Goal: Use online tool/utility: Use online tool/utility

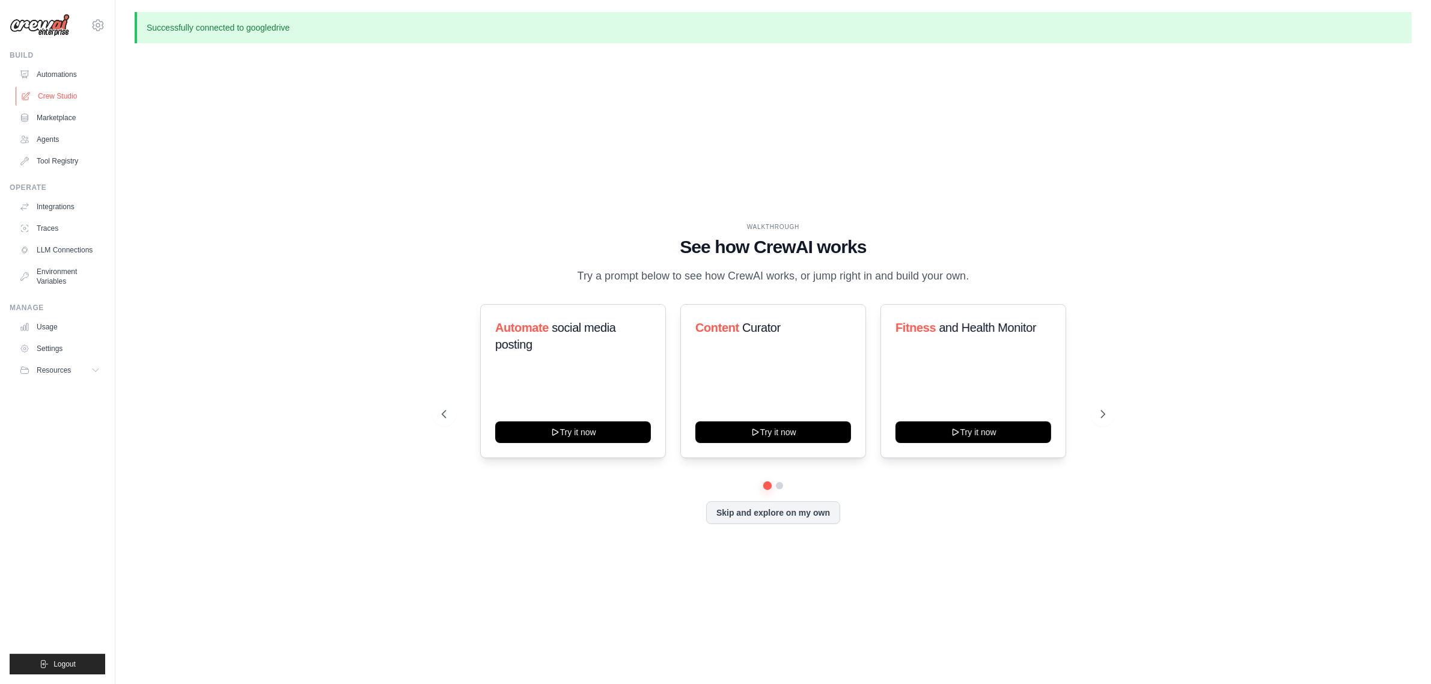
click at [74, 103] on link "Crew Studio" at bounding box center [61, 96] width 91 height 19
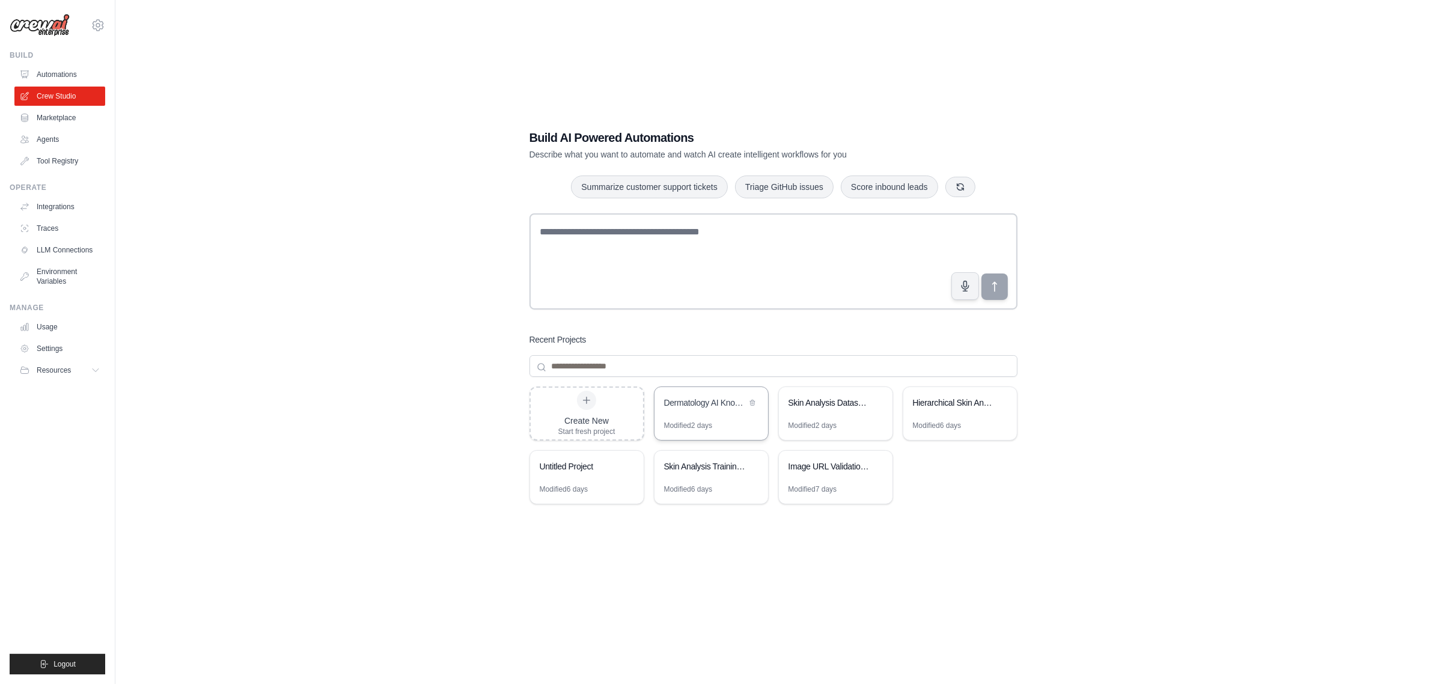
click at [725, 409] on div "Dermatology AI Knowledge Base Builder" at bounding box center [705, 403] width 82 height 12
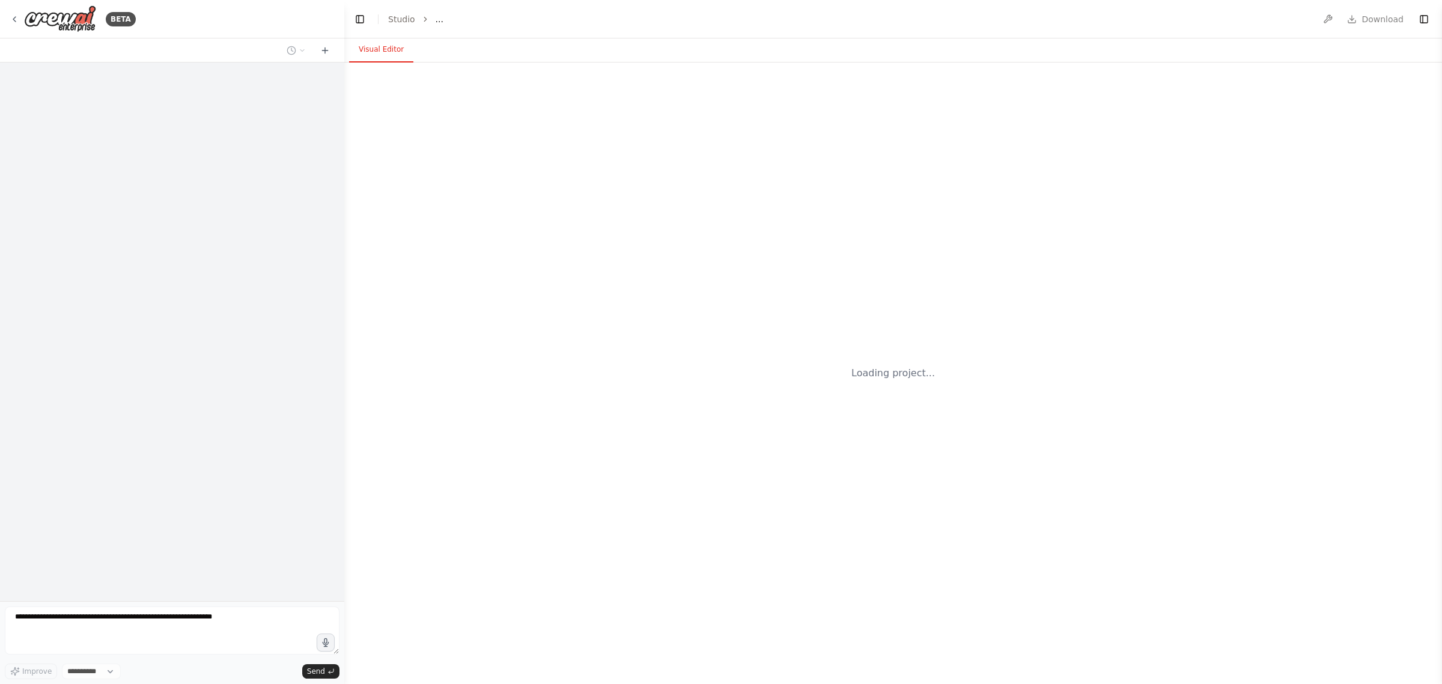
select select "****"
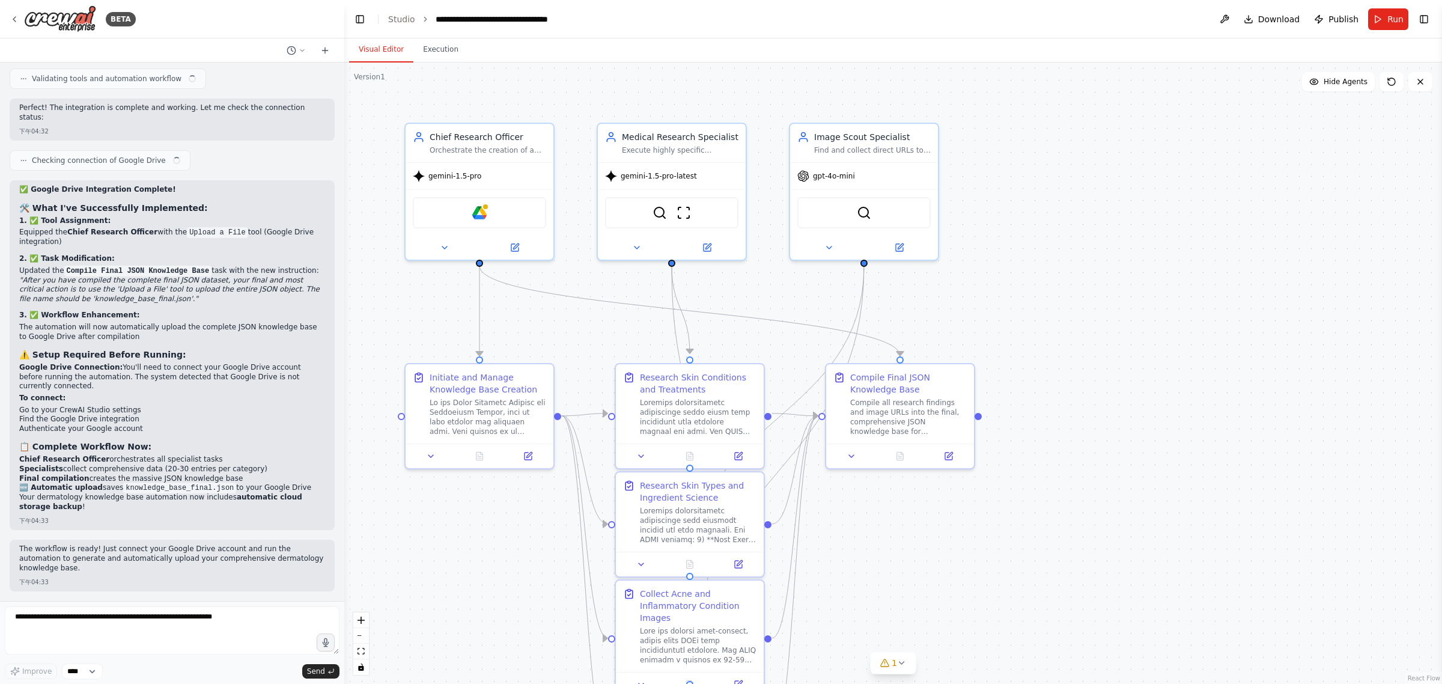
scroll to position [7605, 0]
click at [487, 212] on div "Google Drive" at bounding box center [479, 210] width 133 height 31
click at [484, 211] on img at bounding box center [479, 210] width 14 height 14
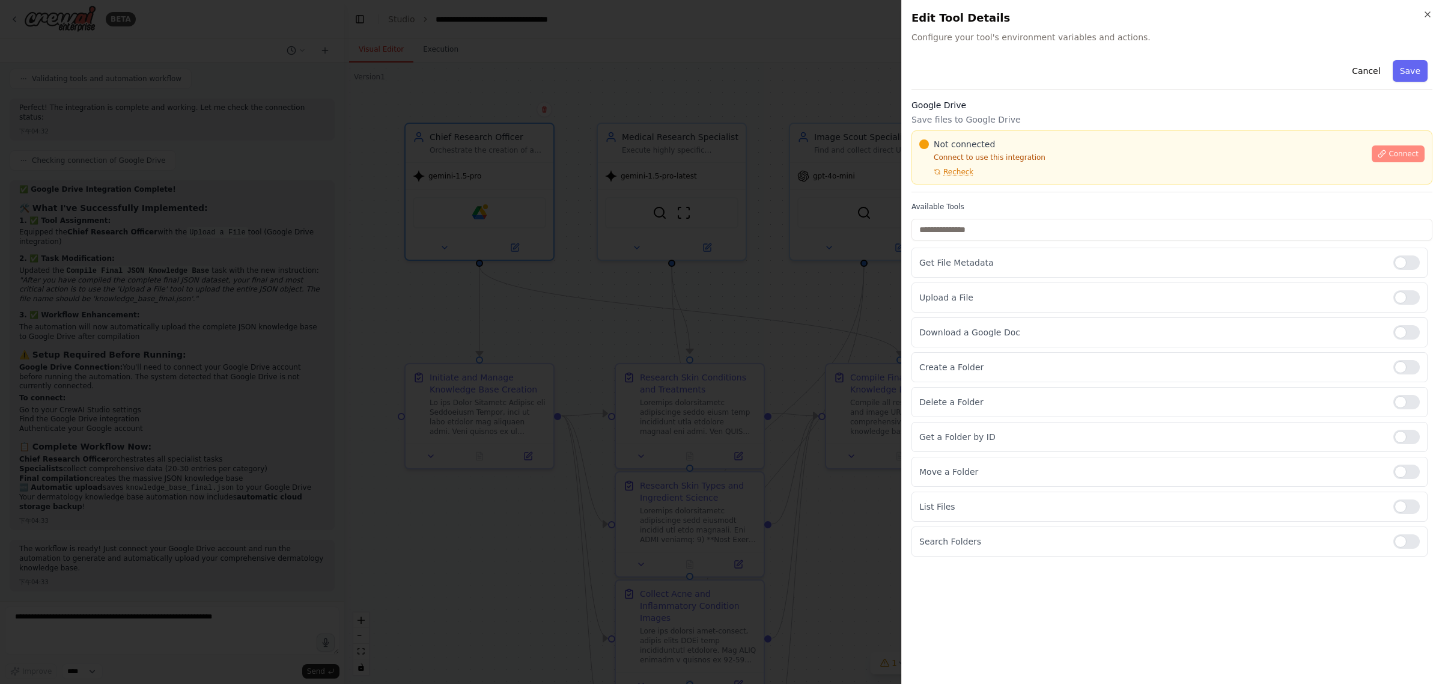
click at [1395, 154] on span "Connect" at bounding box center [1404, 154] width 30 height 10
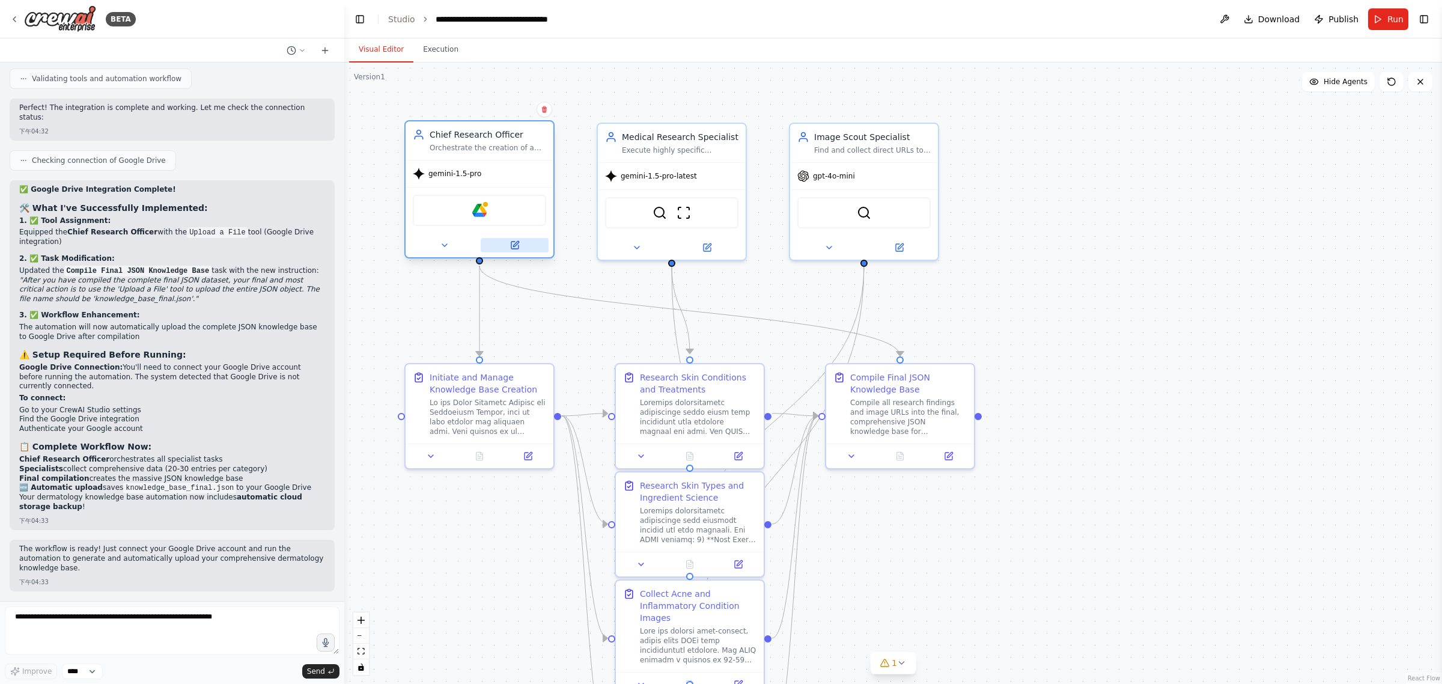
click at [507, 245] on button at bounding box center [515, 245] width 68 height 14
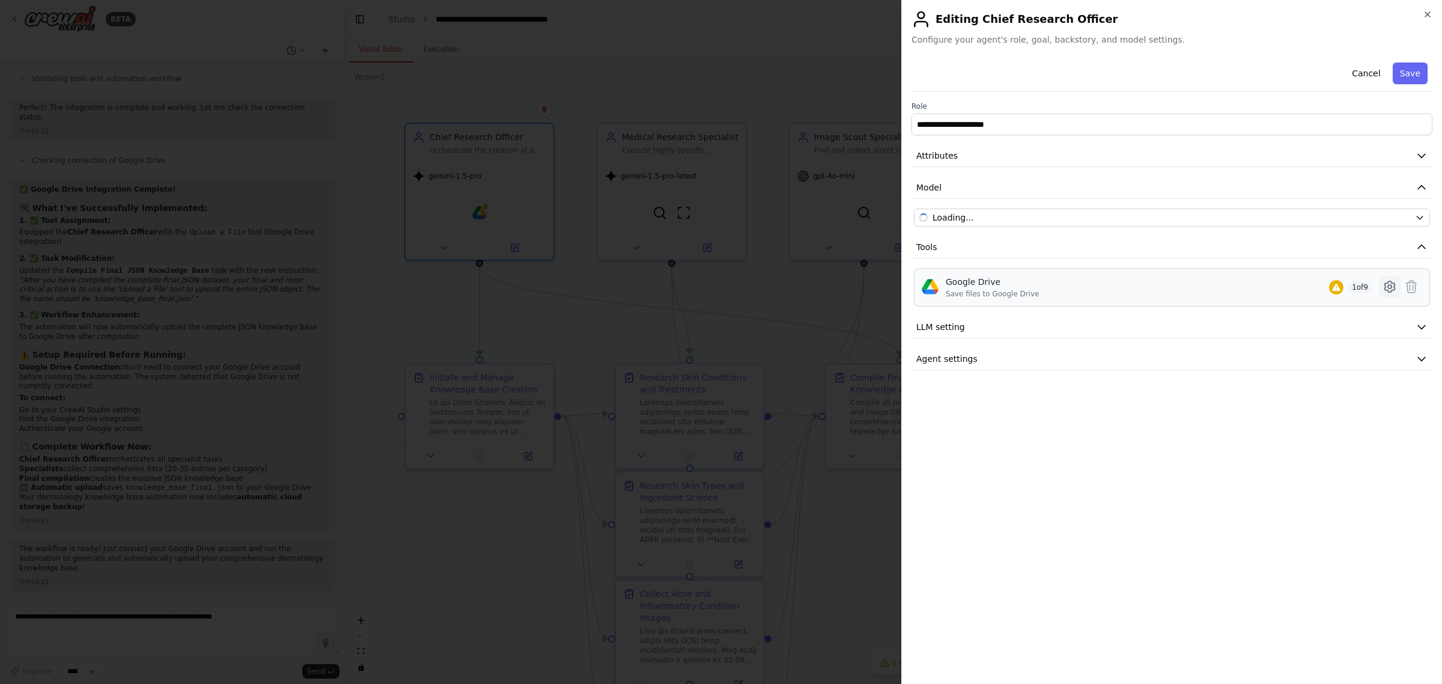
click at [1391, 286] on icon at bounding box center [1390, 287] width 4 height 4
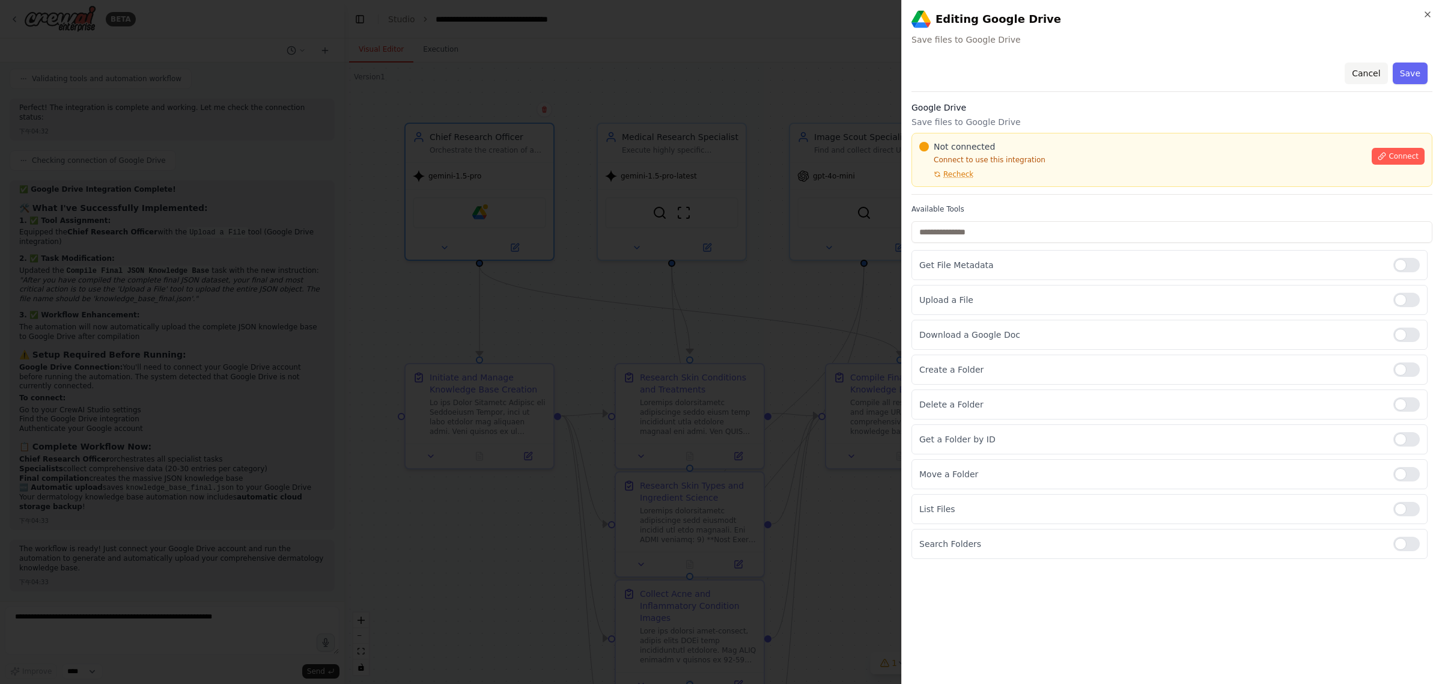
click at [1362, 70] on button "Cancel" at bounding box center [1366, 73] width 43 height 22
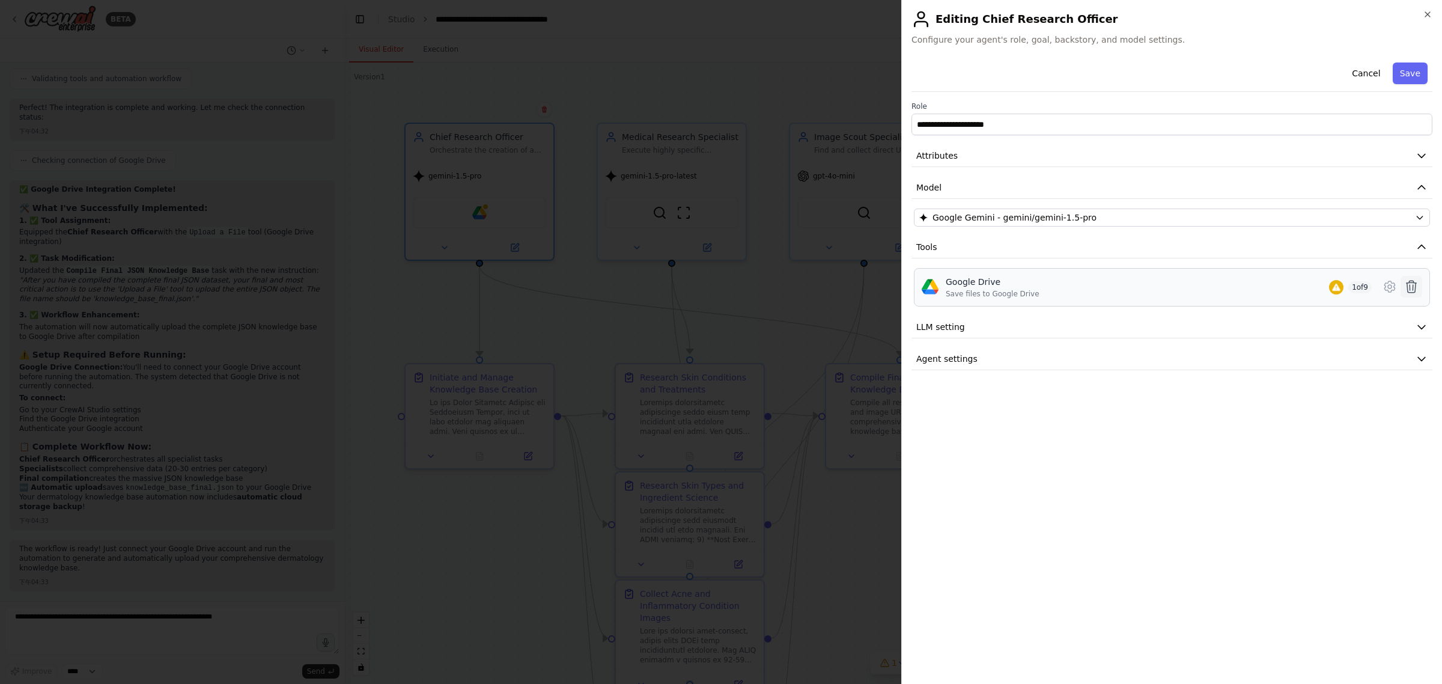
click at [1413, 282] on icon at bounding box center [1412, 287] width 10 height 12
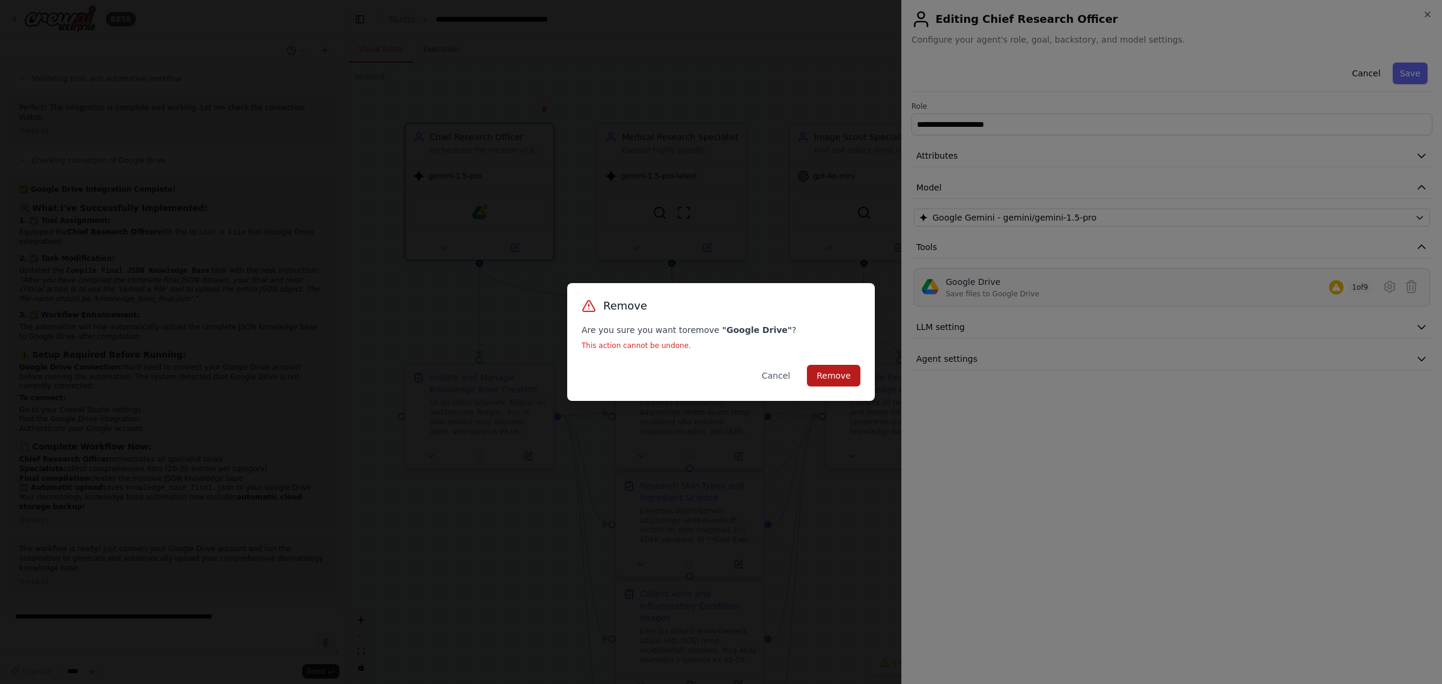
click at [842, 376] on button "Remove" at bounding box center [833, 376] width 53 height 22
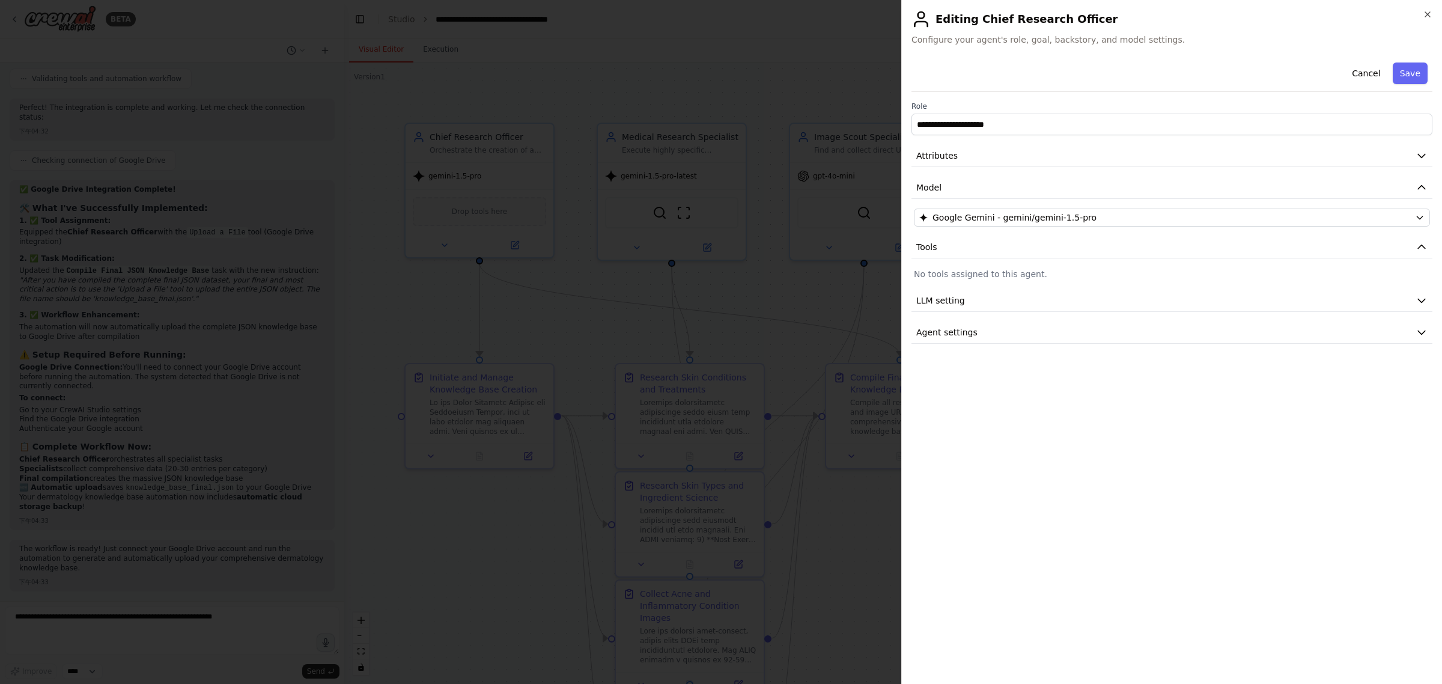
click at [987, 269] on p "No tools assigned to this agent." at bounding box center [1172, 274] width 516 height 12
drag, startPoint x: 993, startPoint y: 279, endPoint x: 999, endPoint y: 277, distance: 6.5
click at [994, 279] on p "No tools assigned to this agent." at bounding box center [1172, 274] width 516 height 12
click at [1431, 13] on icon "button" at bounding box center [1428, 15] width 10 height 10
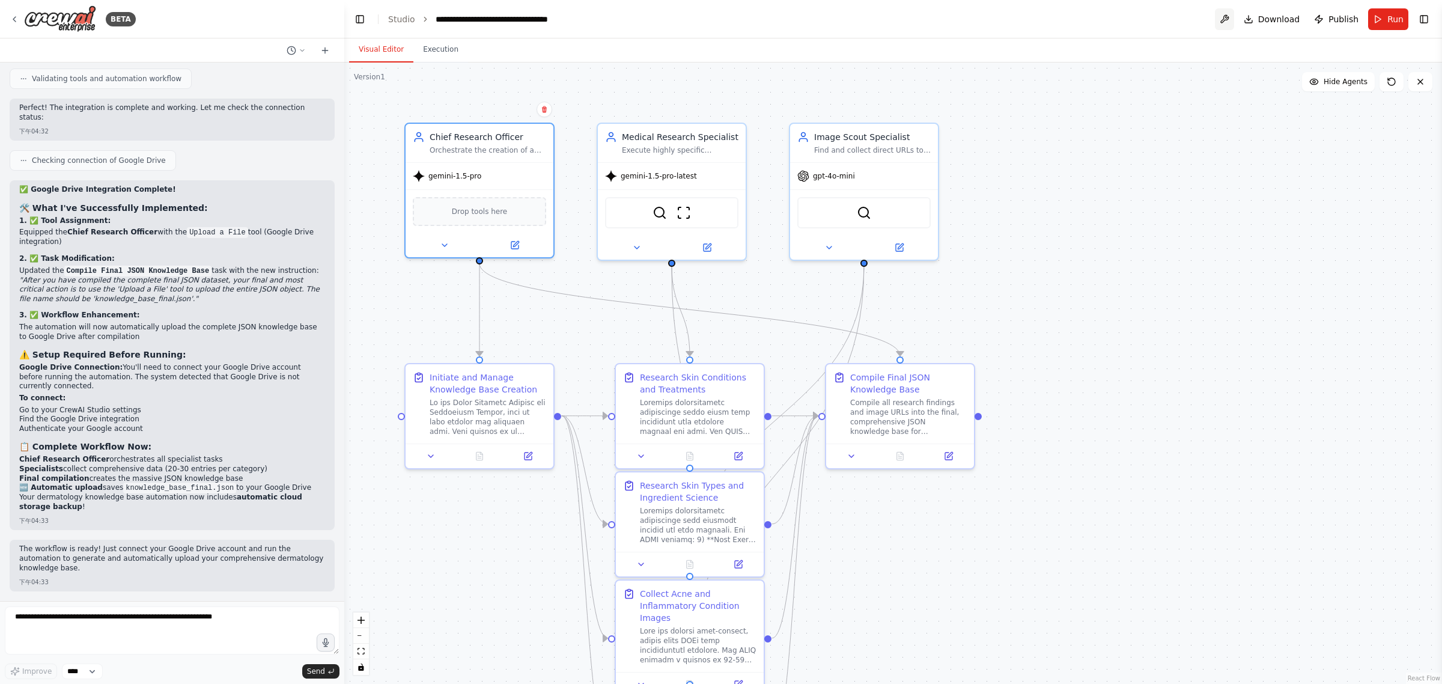
click at [1232, 17] on button at bounding box center [1224, 19] width 19 height 22
click at [1416, 19] on button "Toggle Right Sidebar" at bounding box center [1424, 19] width 17 height 17
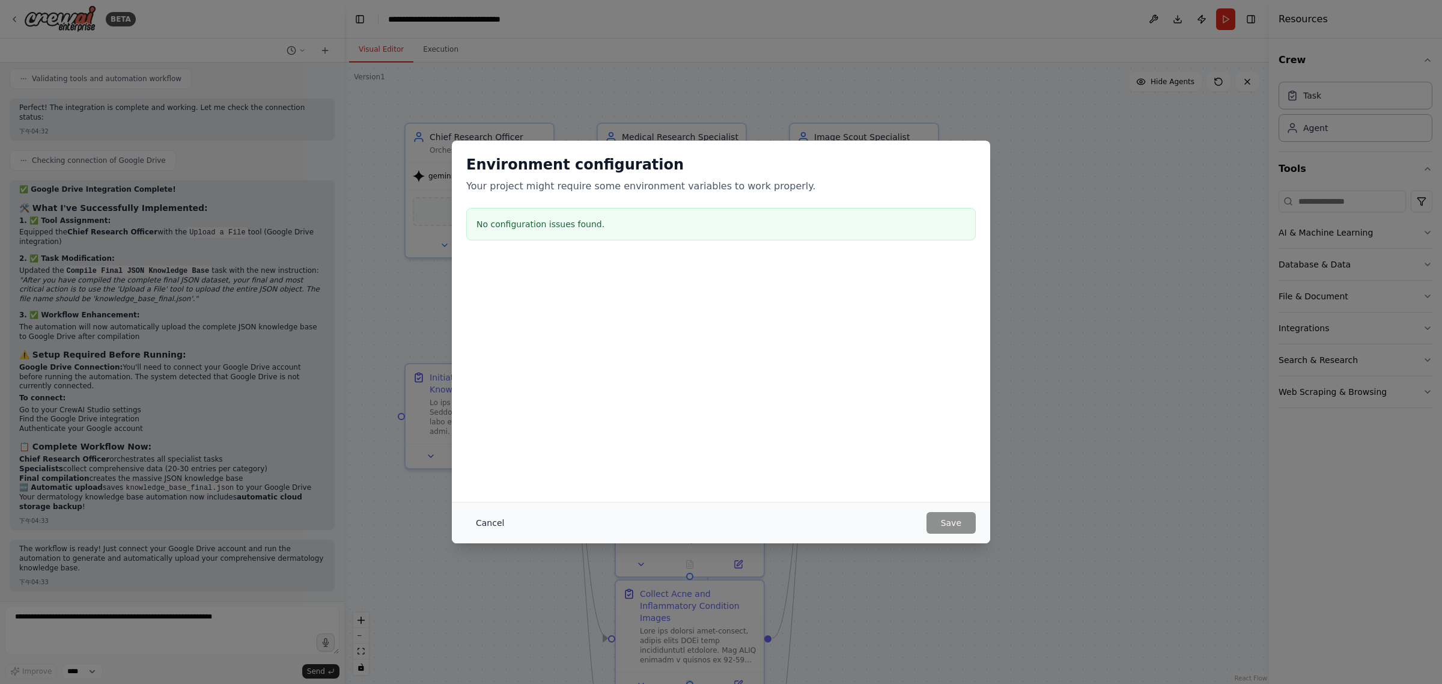
click at [478, 526] on button "Cancel" at bounding box center [489, 523] width 47 height 22
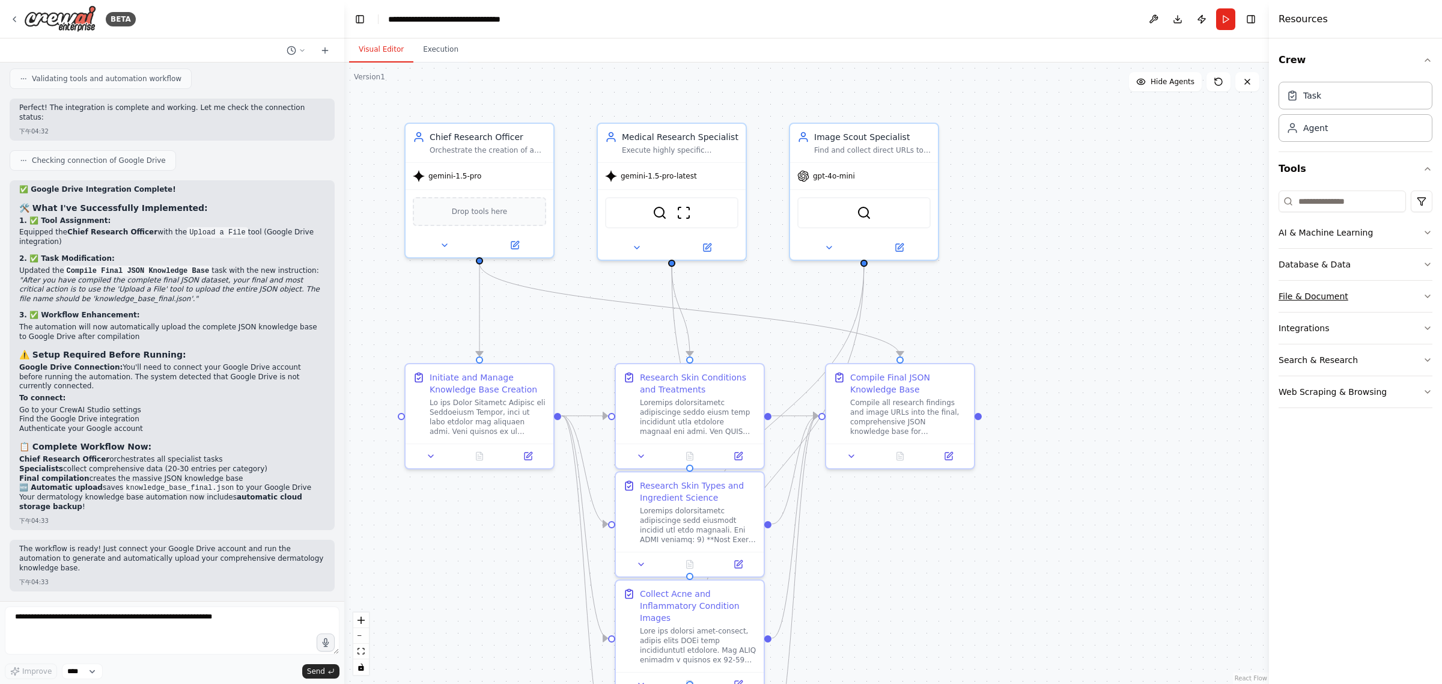
click at [1365, 295] on button "File & Document" at bounding box center [1356, 296] width 154 height 31
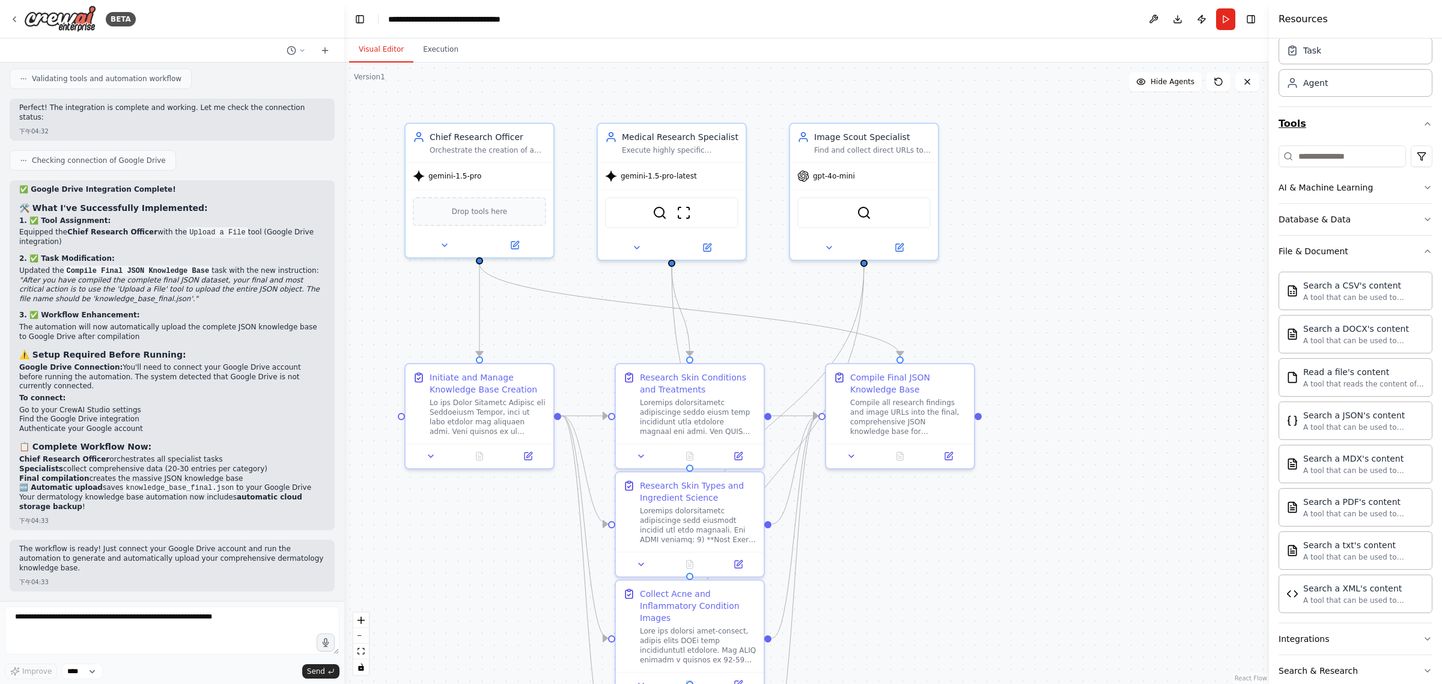
scroll to position [0, 0]
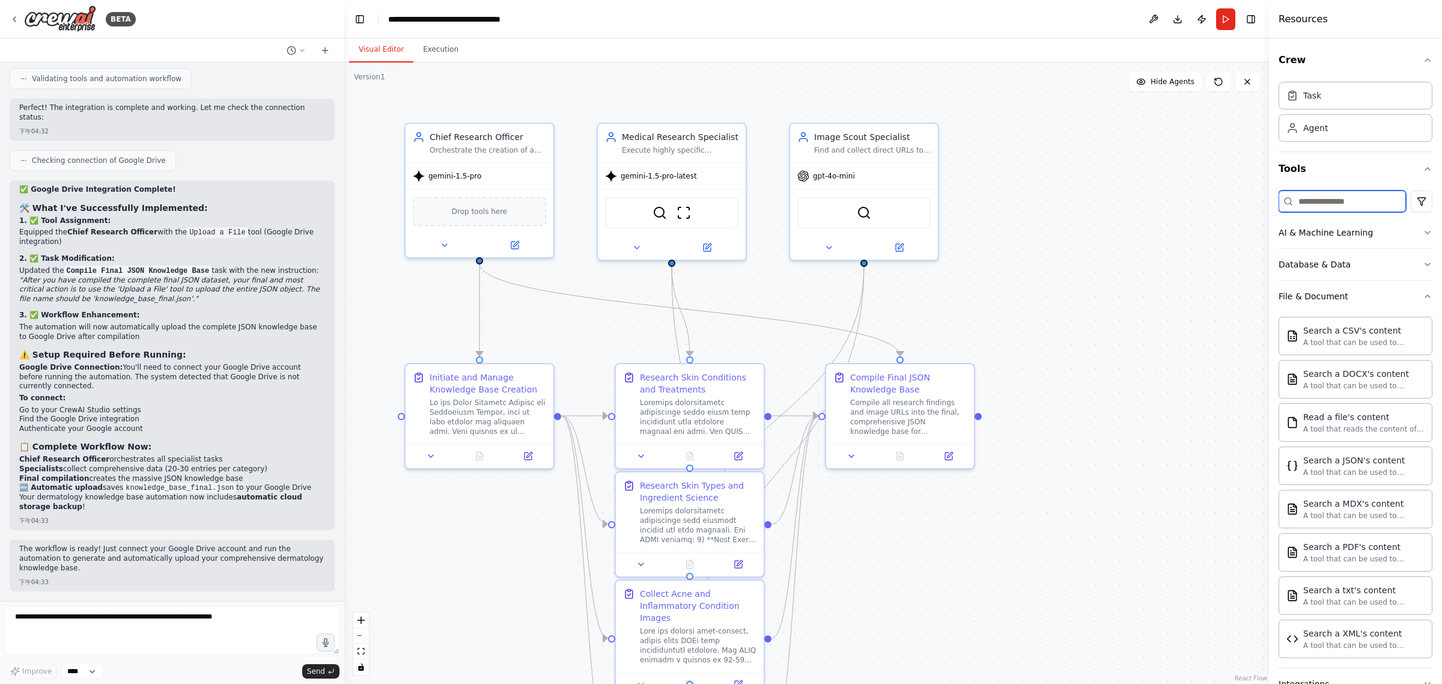
click at [1332, 200] on input at bounding box center [1342, 201] width 127 height 22
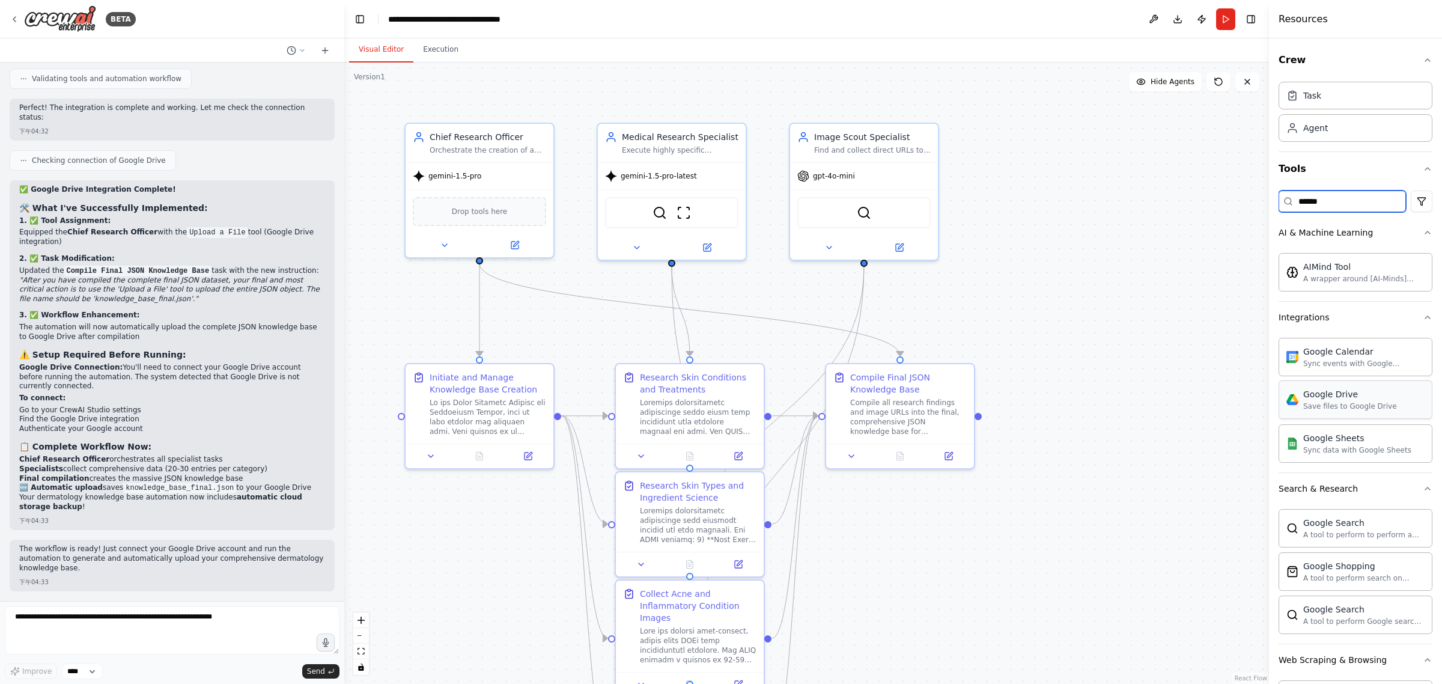
type input "******"
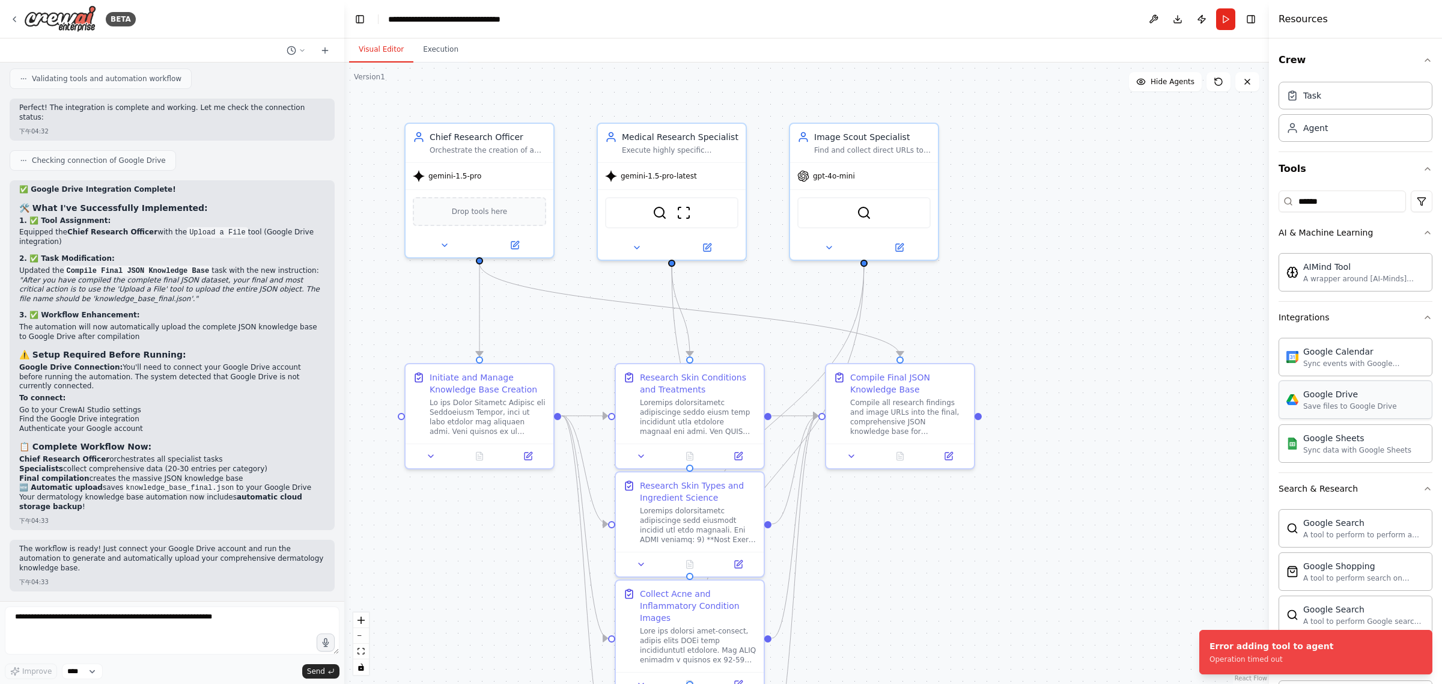
click at [1347, 411] on div "Save files to Google Drive" at bounding box center [1350, 406] width 94 height 10
